Goal: Book appointment/travel/reservation

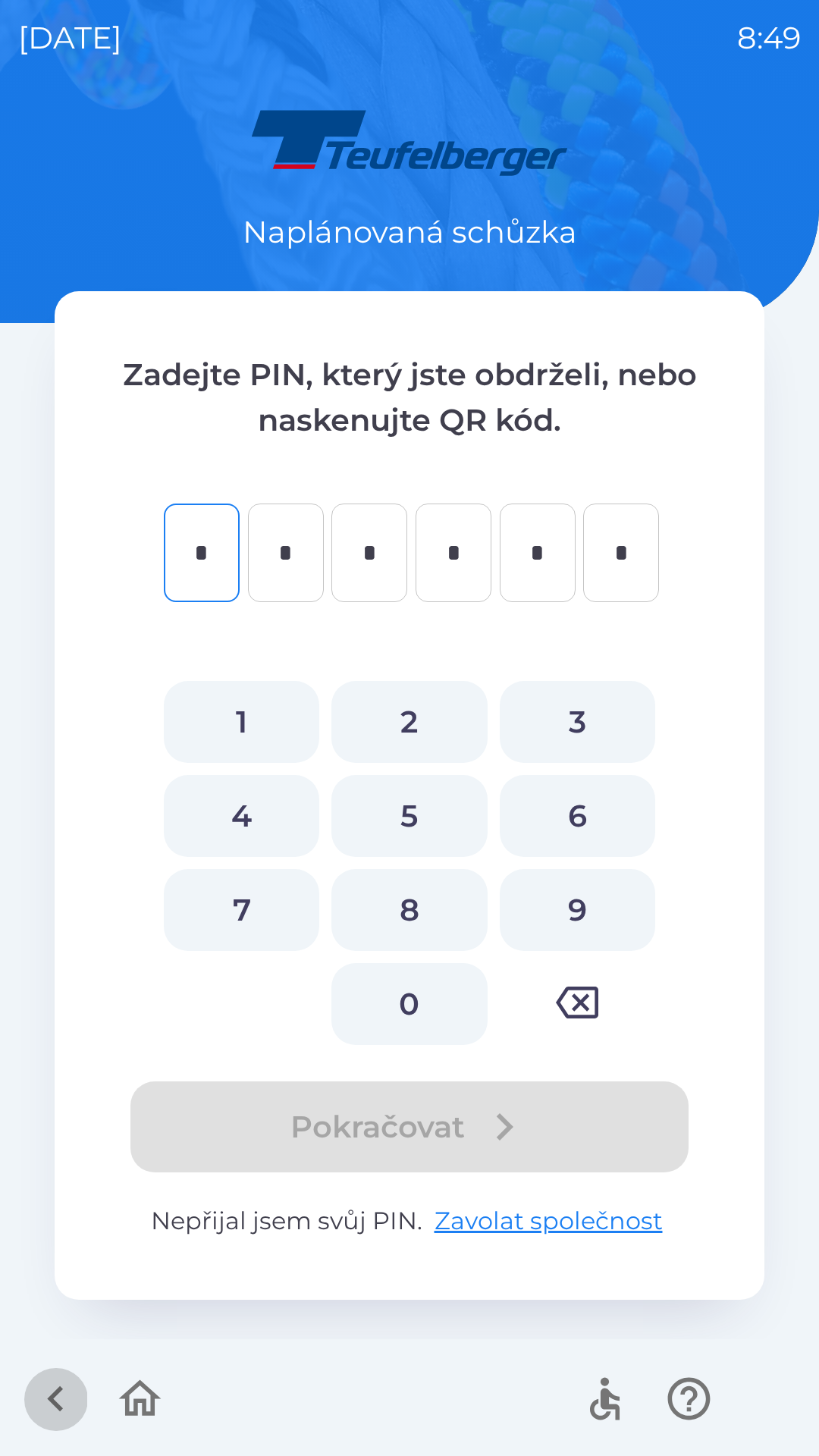
click at [53, 1404] on icon "button" at bounding box center [55, 1399] width 16 height 26
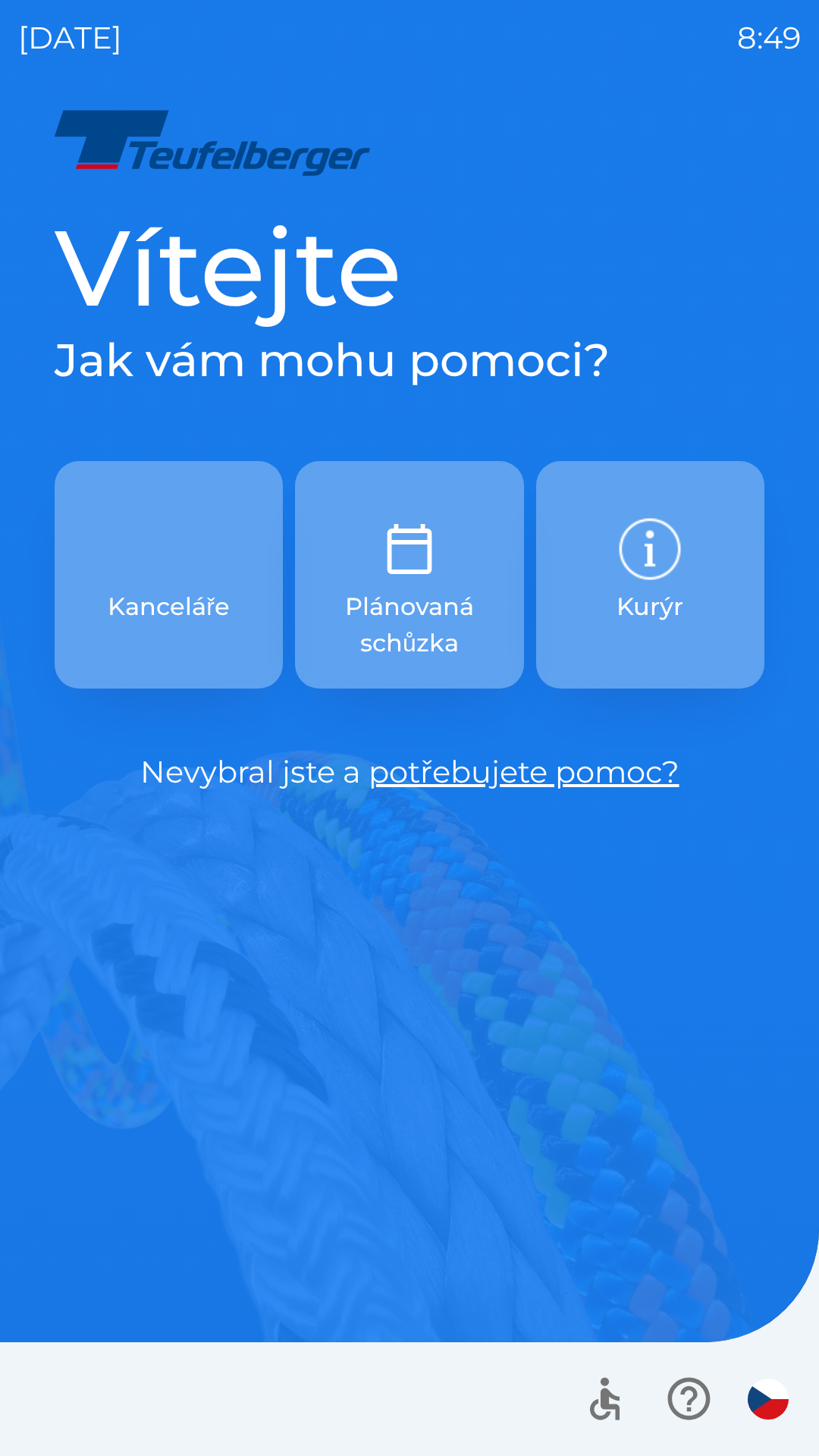
click at [382, 620] on p "Plánovaná schůzka" at bounding box center [409, 625] width 155 height 72
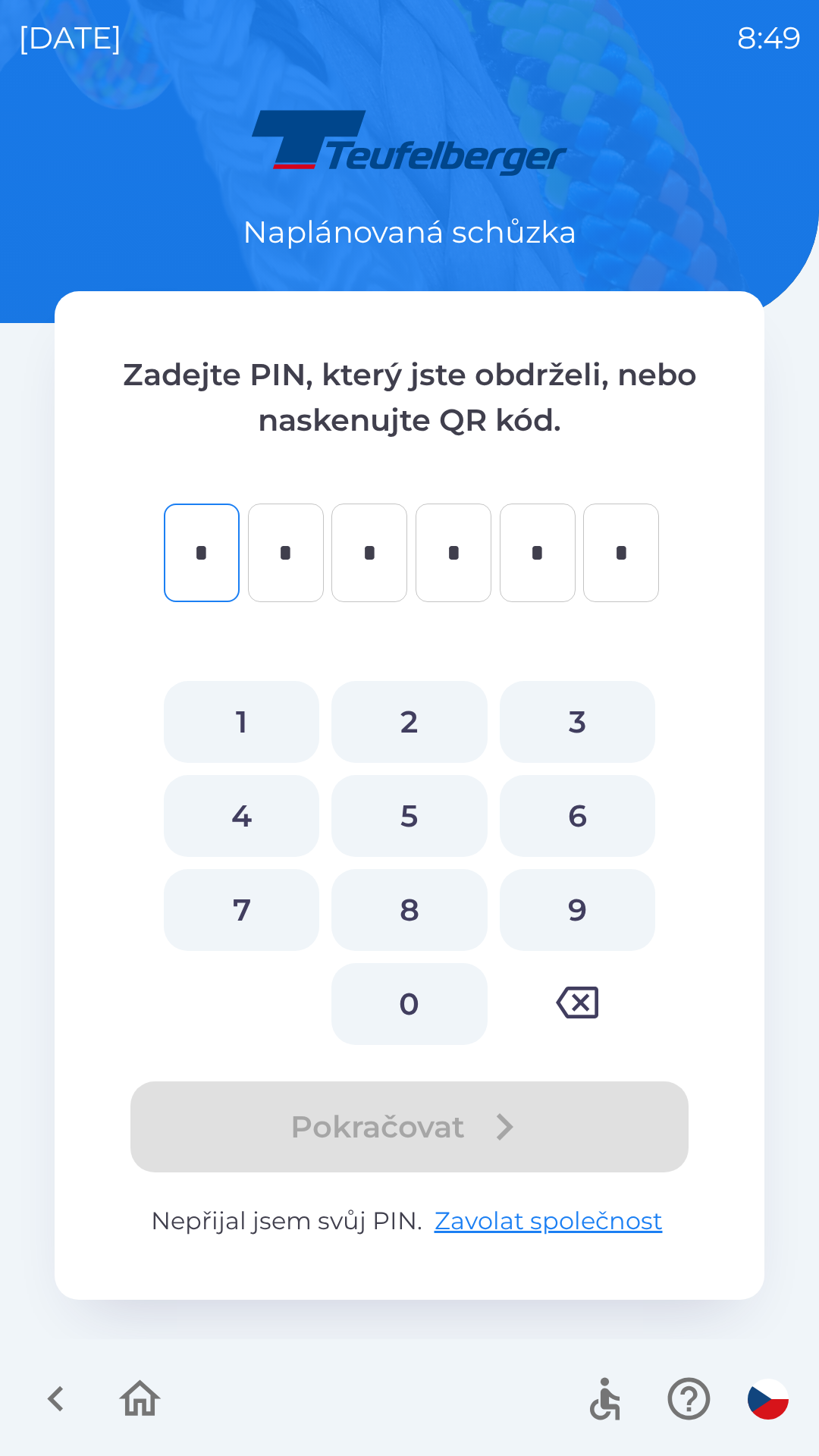
click at [67, 1398] on icon "button" at bounding box center [56, 1399] width 51 height 51
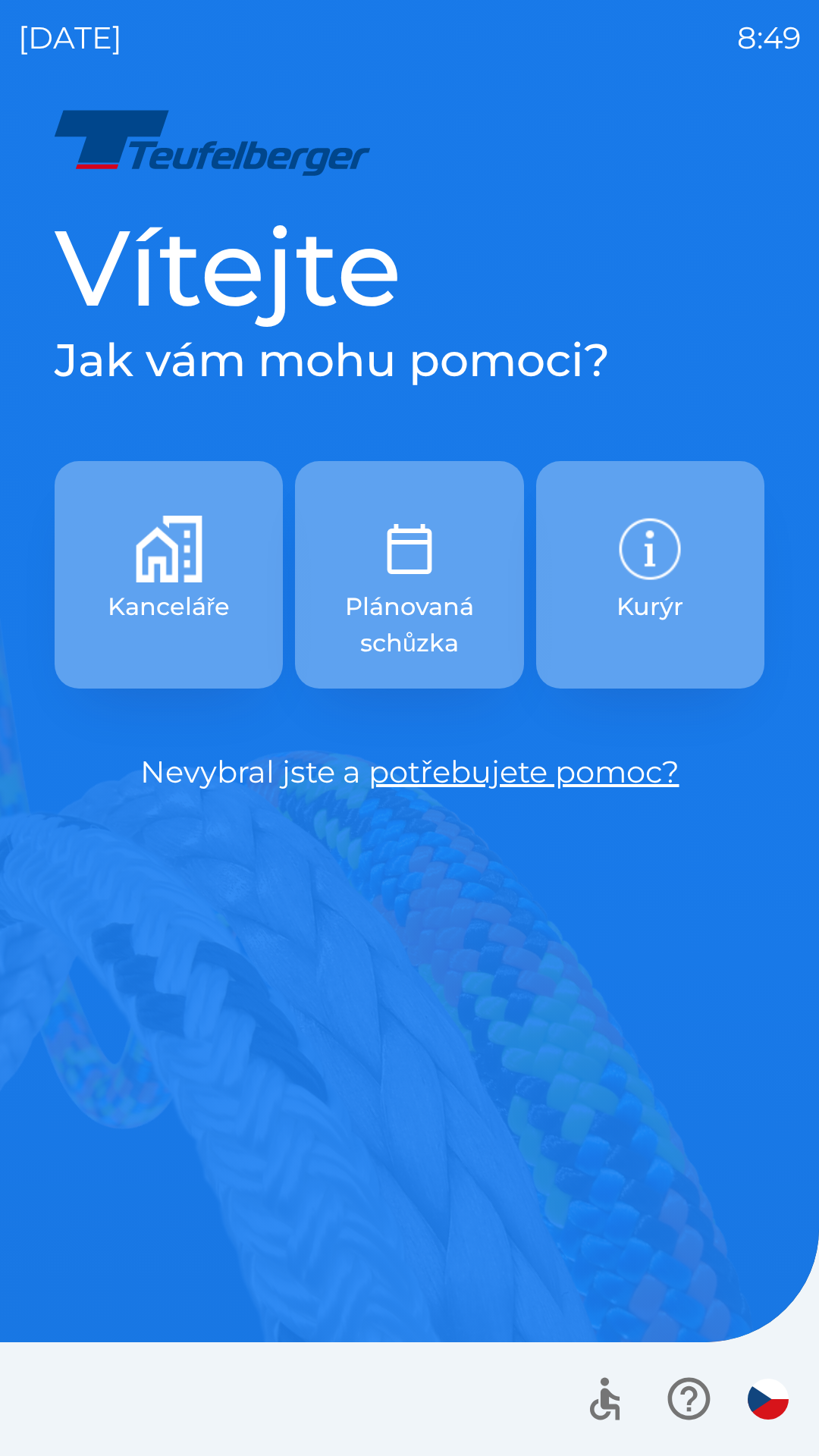
click at [172, 603] on p "Kanceláře" at bounding box center [169, 606] width 122 height 36
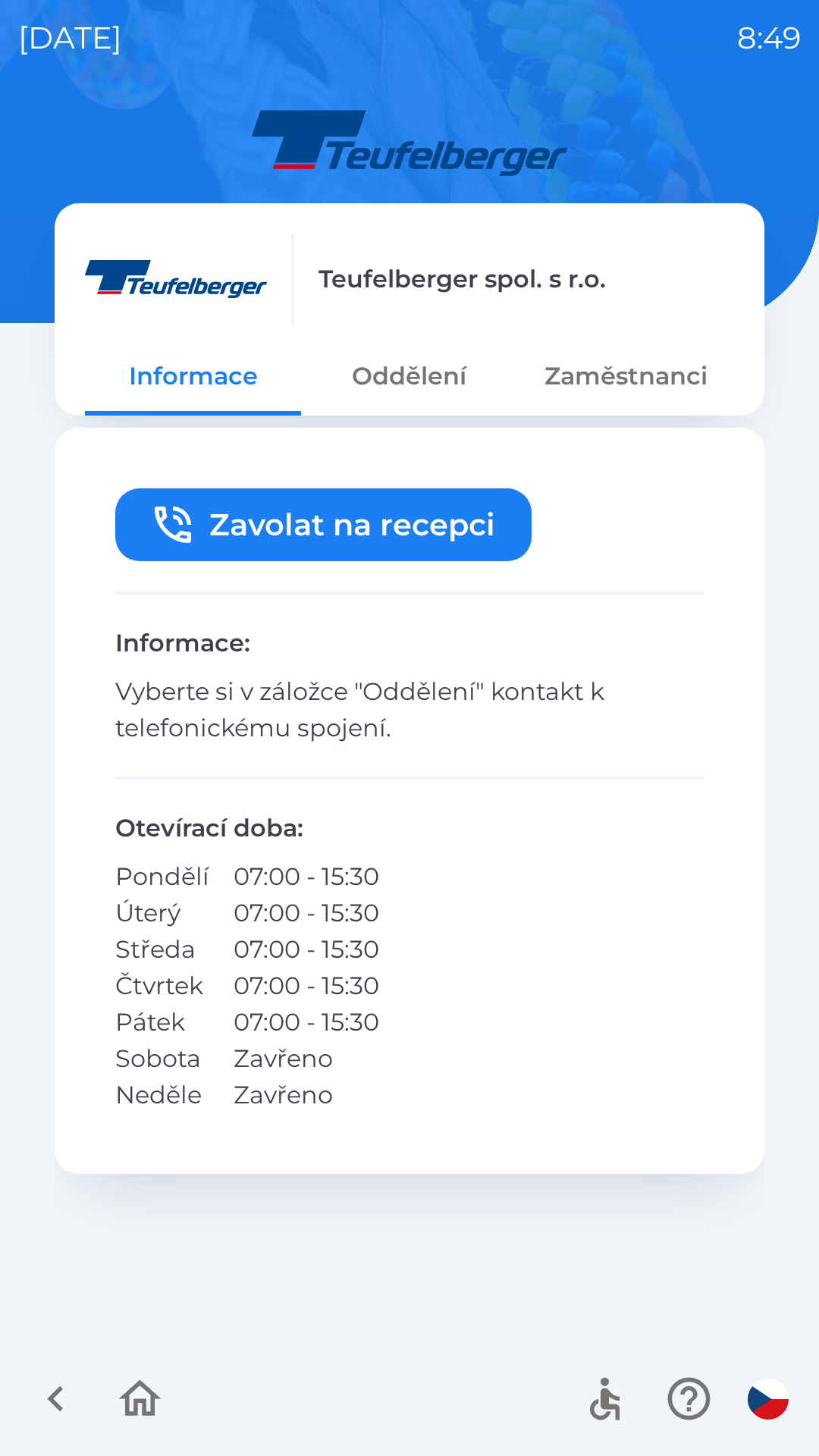
click at [221, 528] on button "Zavolat na recepci" at bounding box center [323, 525] width 416 height 72
